Goal: Check status

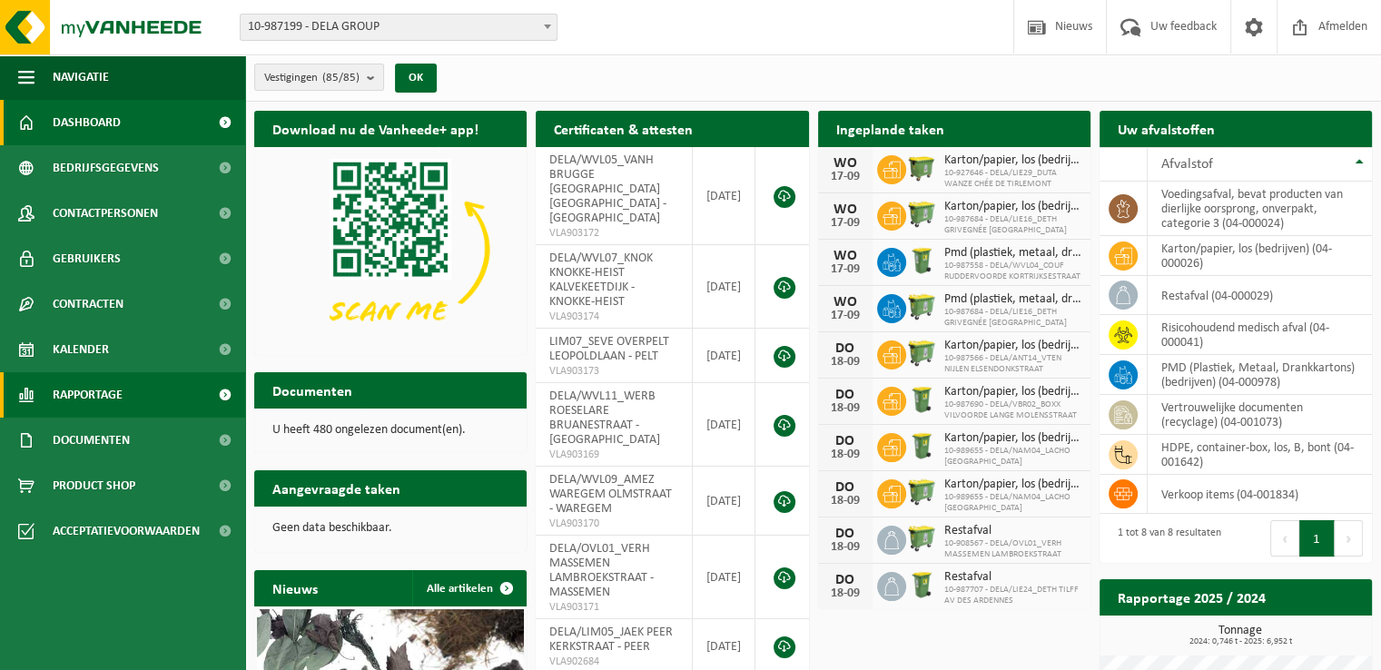
click at [122, 396] on span "Rapportage" at bounding box center [88, 394] width 70 height 45
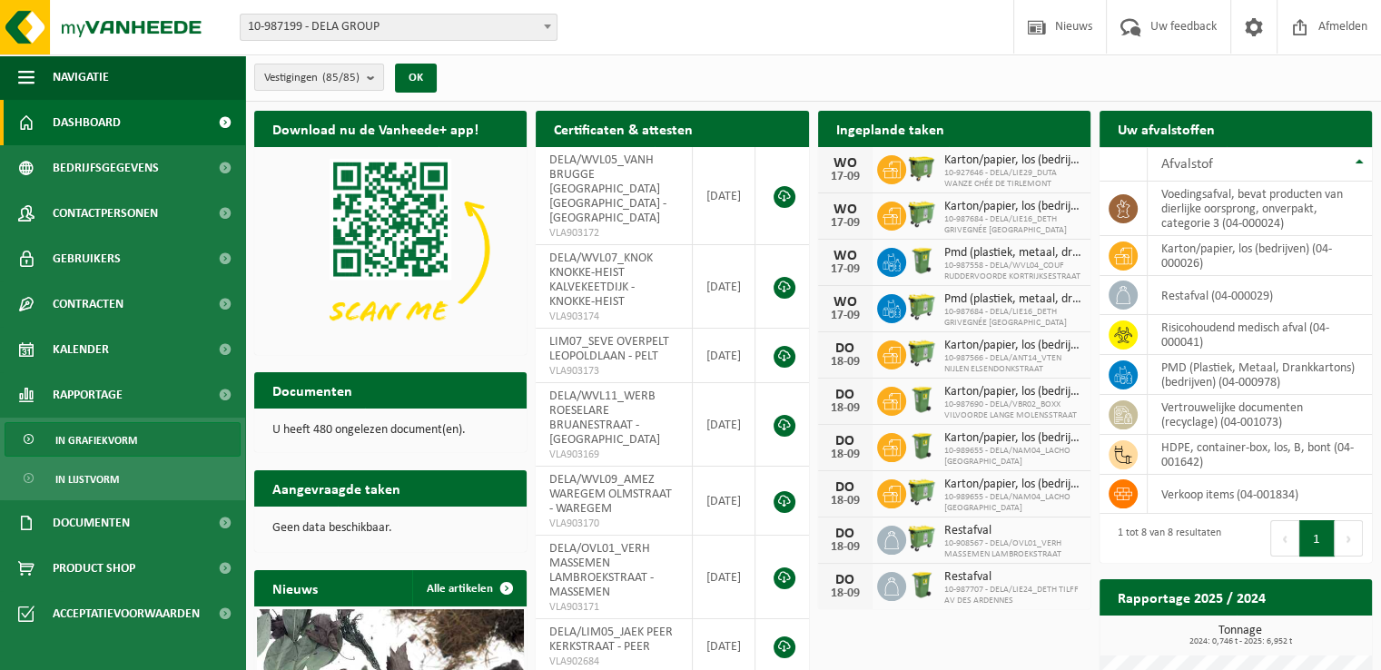
click at [132, 442] on span "In grafiekvorm" at bounding box center [96, 440] width 82 height 35
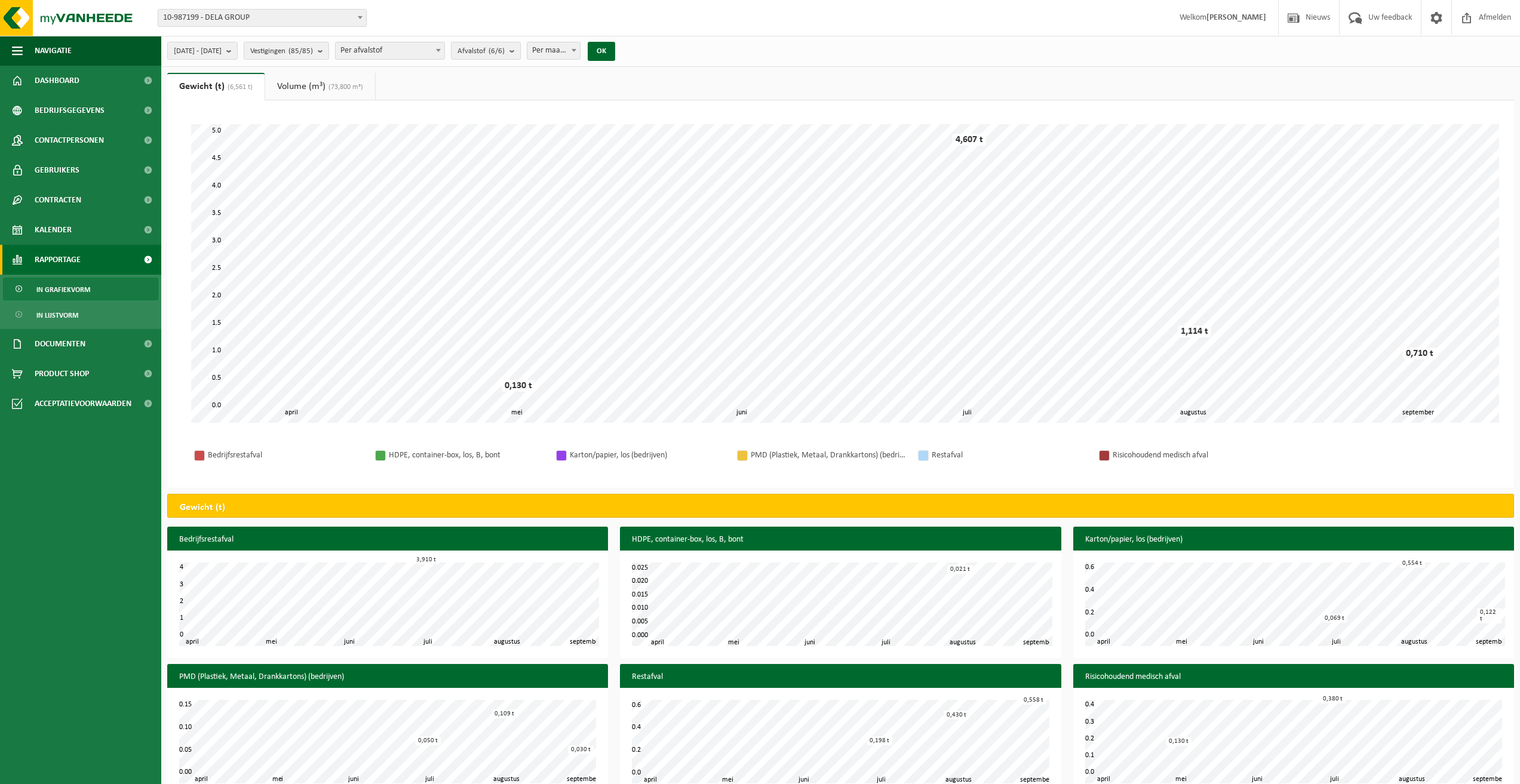
click at [581, 45] on span "Per maand" at bounding box center [554, 50] width 53 height 16
click at [615, 55] on button "OK" at bounding box center [602, 51] width 28 height 19
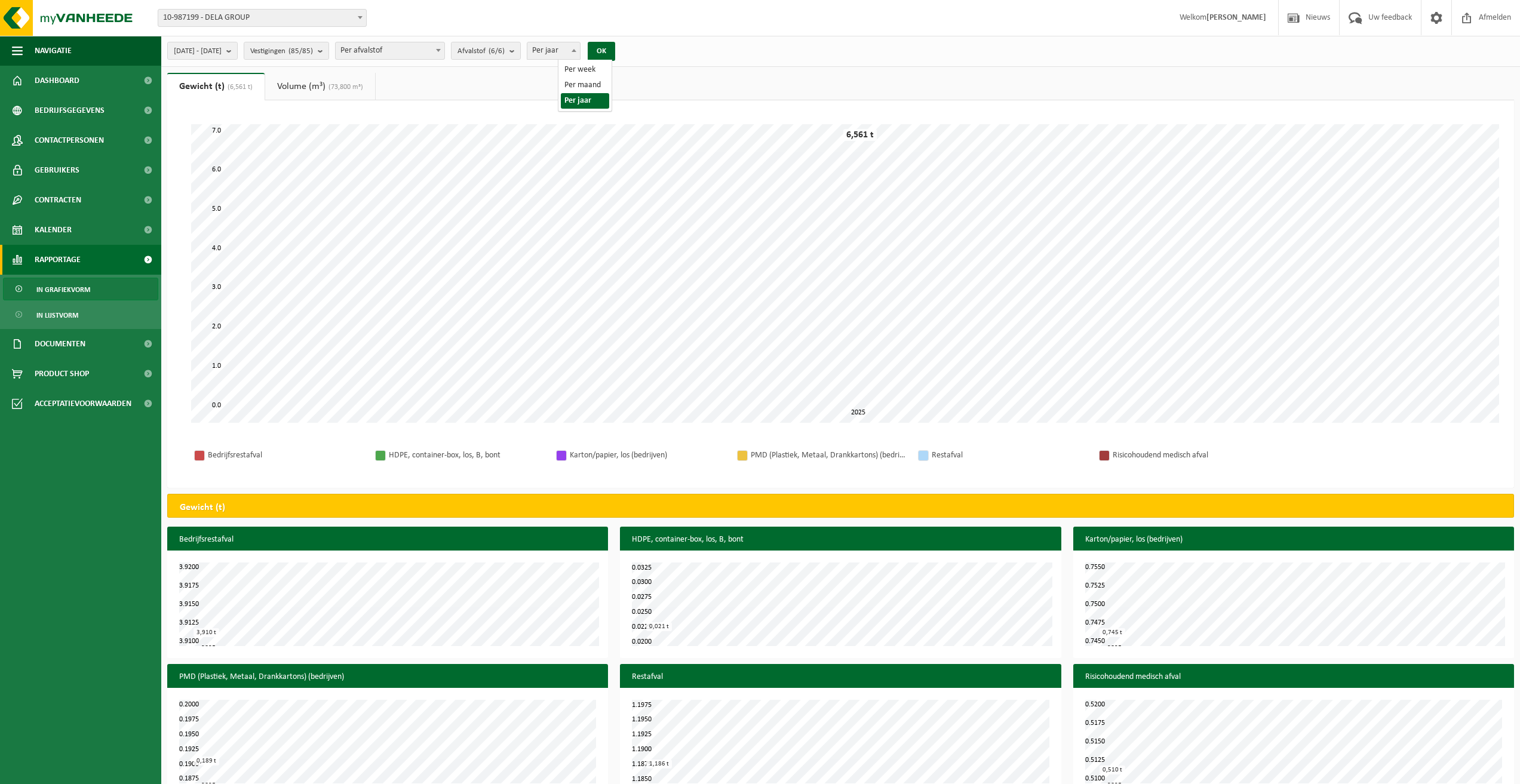
click at [581, 51] on span "Per jaar" at bounding box center [554, 50] width 53 height 16
click at [615, 46] on button "OK" at bounding box center [602, 51] width 28 height 19
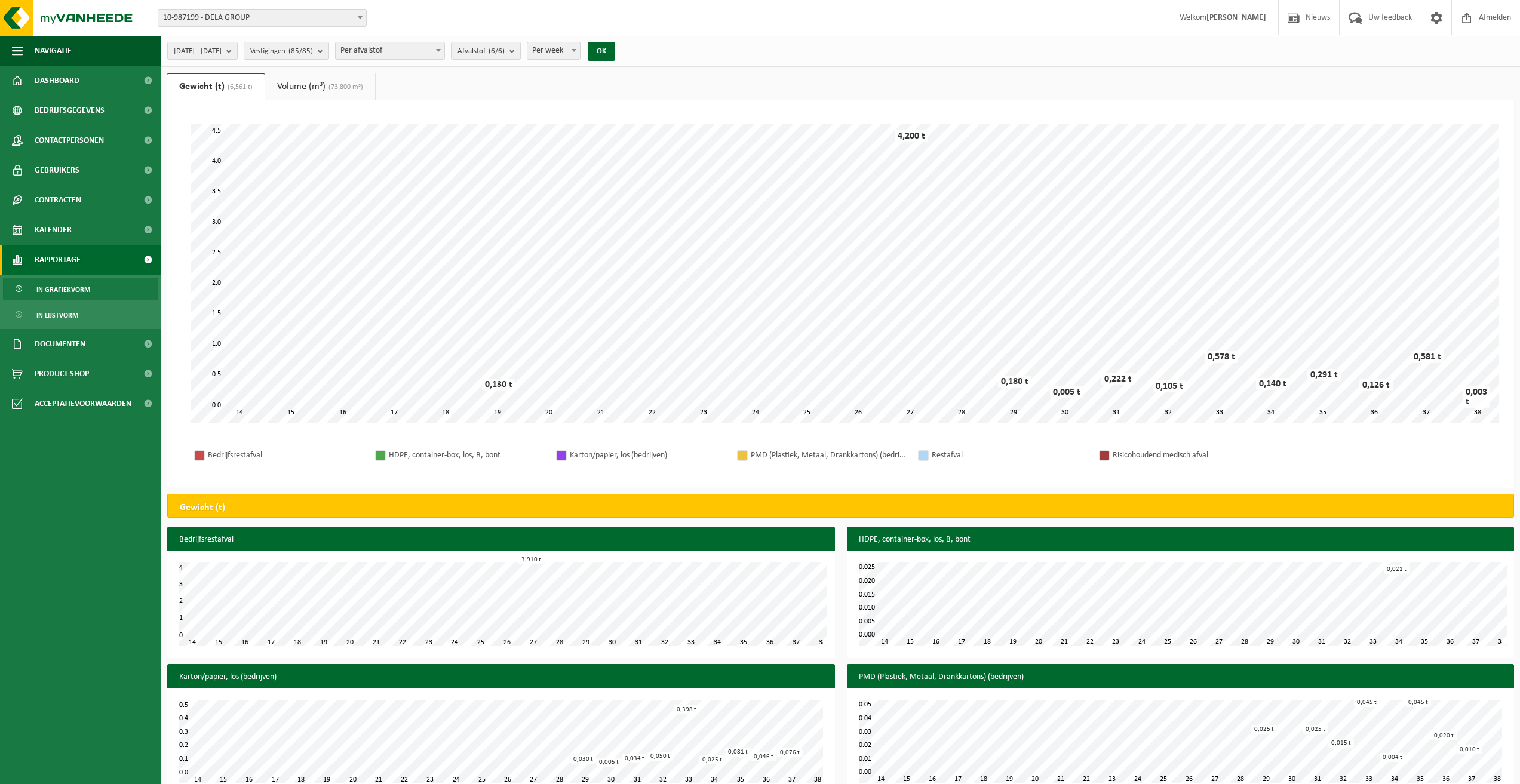
click at [581, 49] on span "Per week" at bounding box center [554, 50] width 53 height 16
select select "2"
click at [615, 43] on button "OK" at bounding box center [602, 51] width 28 height 19
